Goal: Check status: Check status

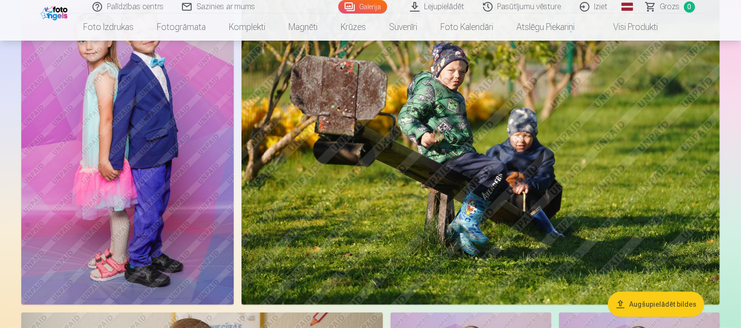
scroll to position [343, 0]
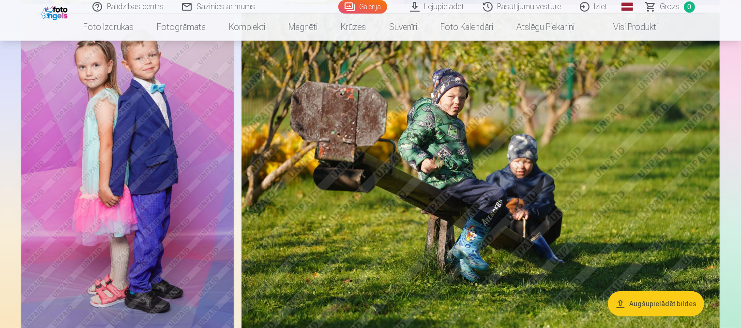
click at [362, 4] on link "Galerija" at bounding box center [362, 7] width 49 height 14
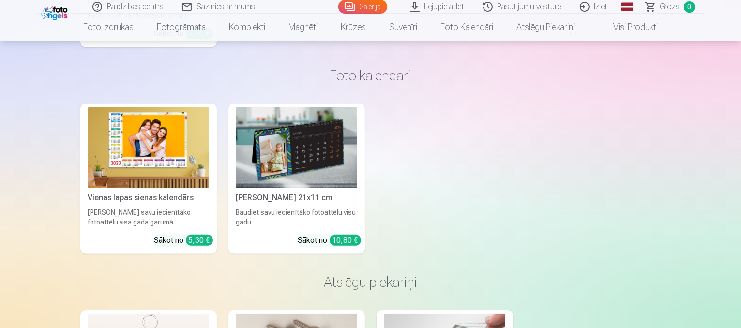
scroll to position [7896, 0]
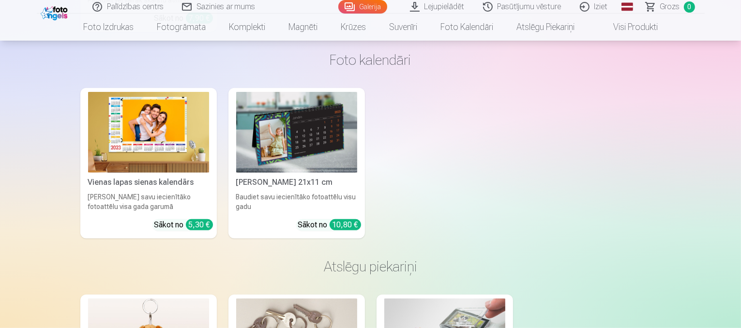
click at [548, 8] on link "Pasūtījumu vēsture" at bounding box center [522, 7] width 97 height 14
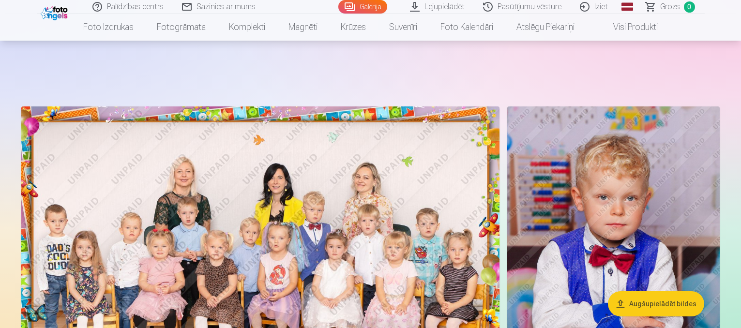
scroll to position [14785, 0]
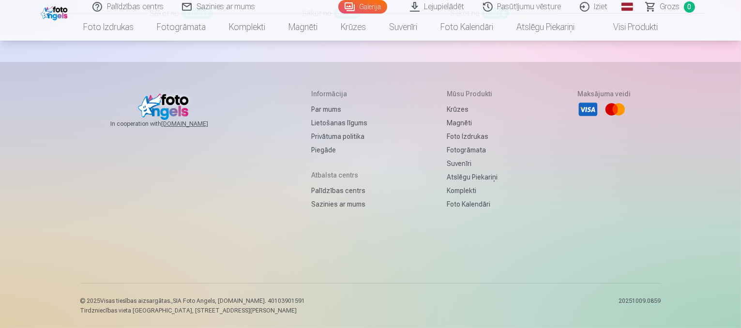
click at [375, 6] on link "Galerija" at bounding box center [362, 7] width 49 height 14
click at [548, 9] on link "Pasūtījumu vēsture" at bounding box center [522, 7] width 97 height 14
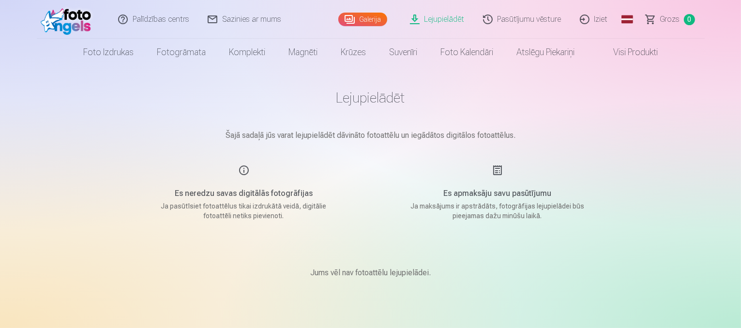
click at [541, 17] on link "Pasūtījumu vēsture" at bounding box center [522, 19] width 97 height 39
